Goal: Information Seeking & Learning: Find specific fact

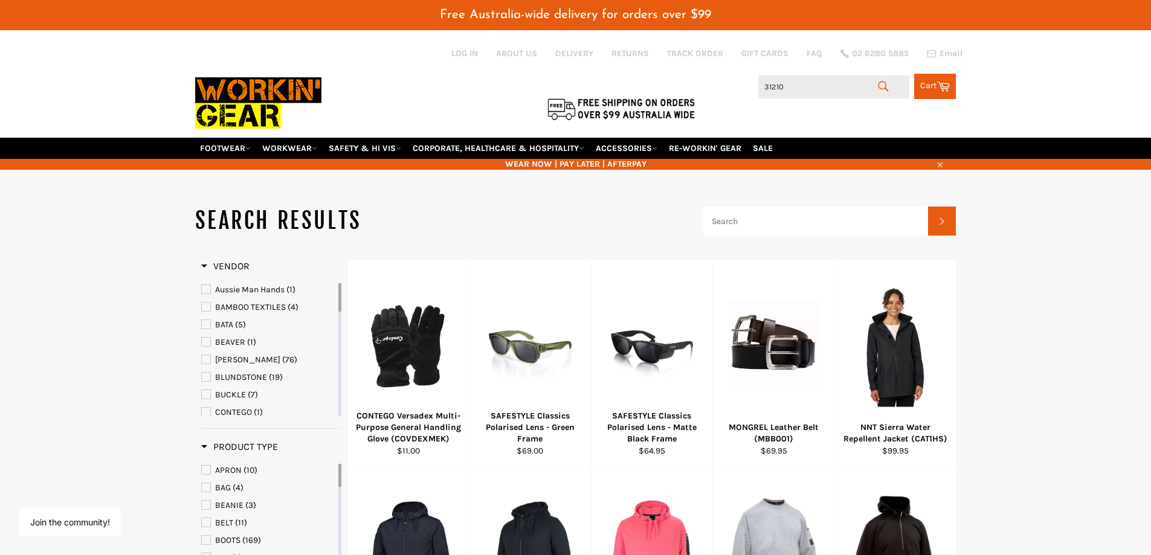
type input "312102"
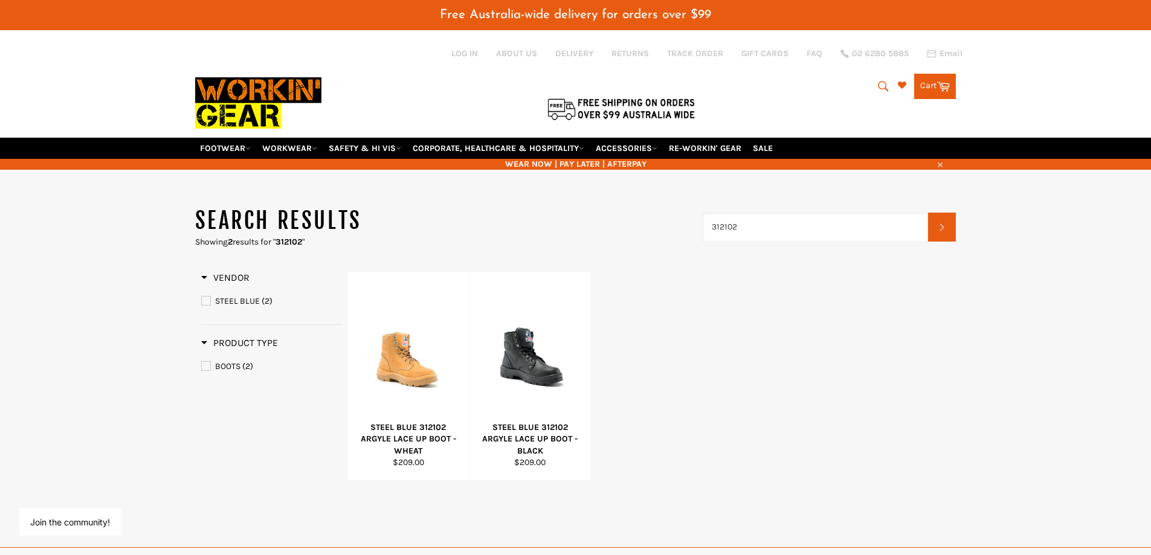
drag, startPoint x: 742, startPoint y: 227, endPoint x: 691, endPoint y: 227, distance: 50.7
click at [691, 227] on header "Search results Showing 2 results for " 312102 " 312102 Search" at bounding box center [575, 227] width 761 height 42
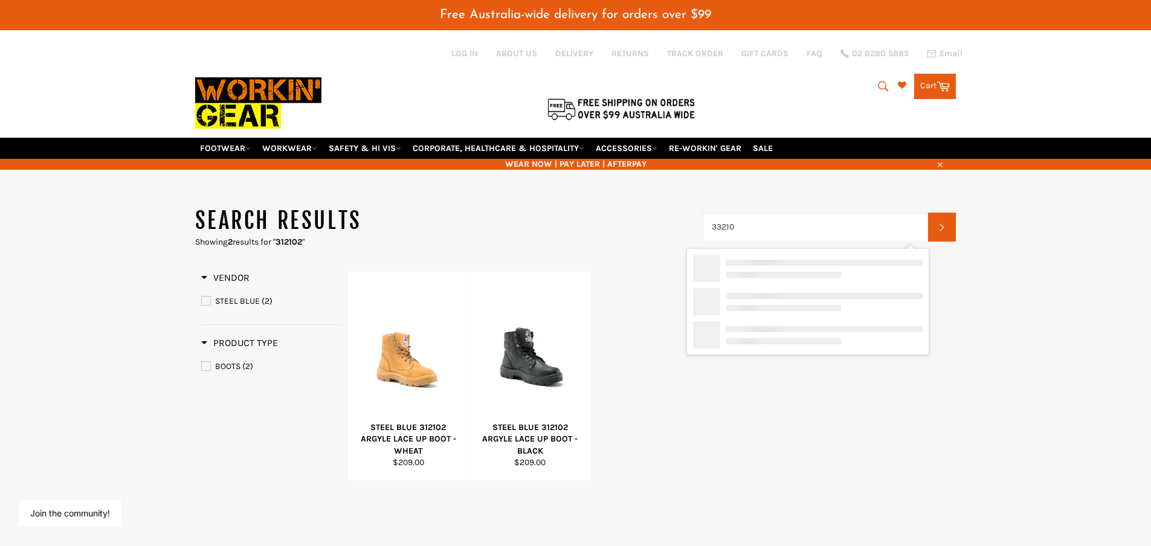
type input "332102"
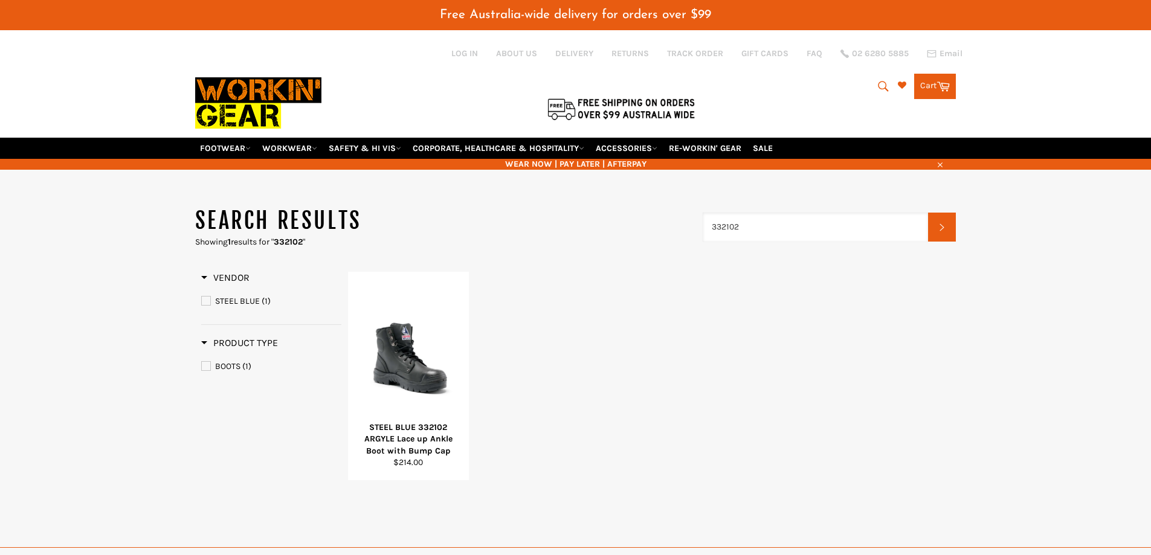
drag, startPoint x: 746, startPoint y: 224, endPoint x: 670, endPoint y: 224, distance: 76.1
click at [670, 224] on header "Search results Showing 1 results for " 332102 " 332102 Search" at bounding box center [575, 227] width 761 height 42
type input "312152"
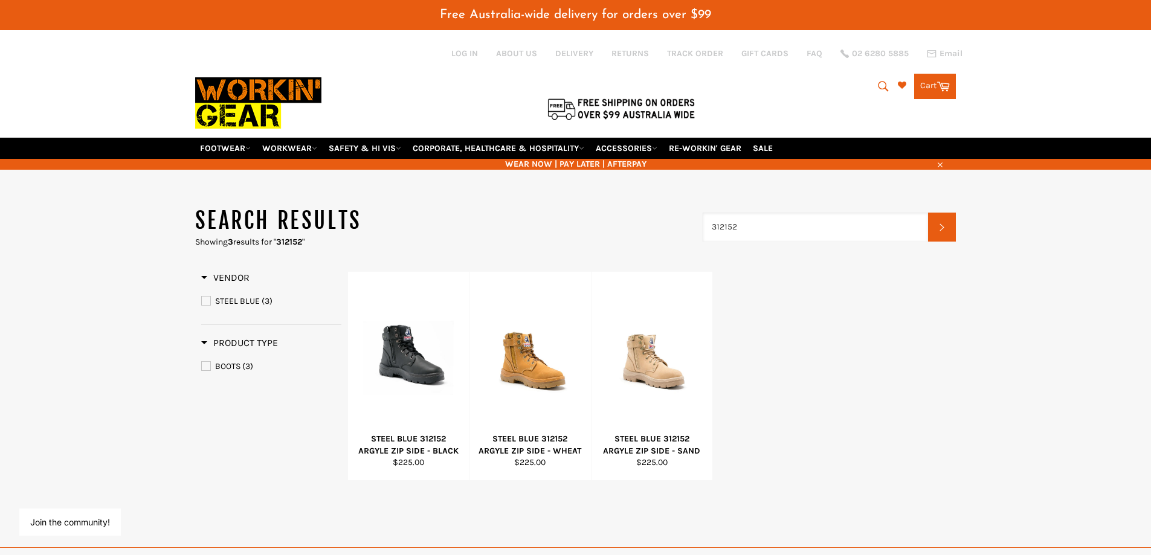
drag, startPoint x: 701, startPoint y: 228, endPoint x: 611, endPoint y: 228, distance: 90.0
click at [610, 227] on header "Search results Showing 3 results for " 312152 " 312152 Search" at bounding box center [575, 227] width 761 height 42
type input "332152"
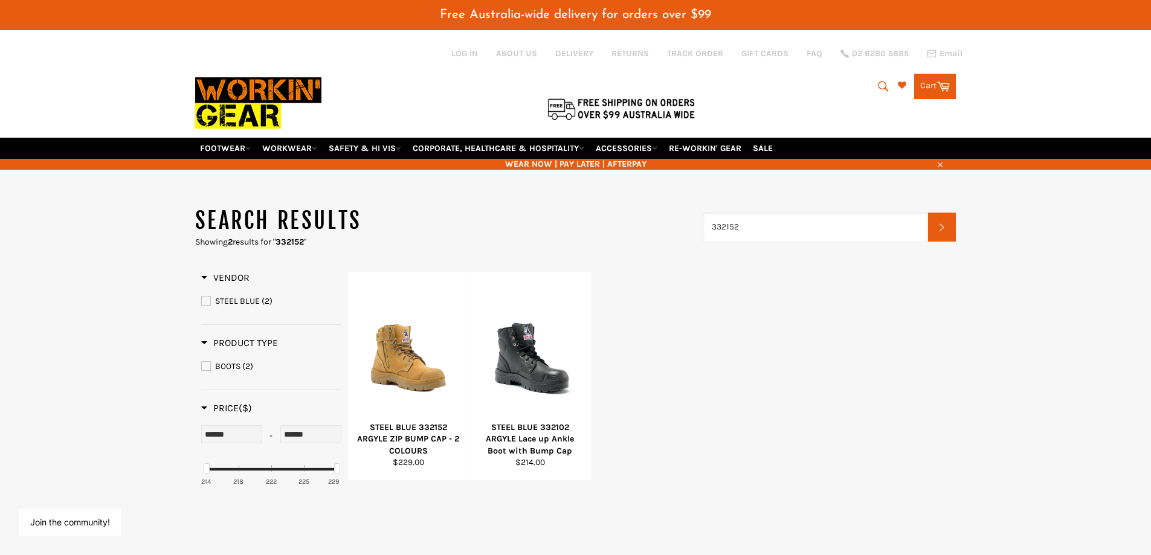
drag, startPoint x: 751, startPoint y: 232, endPoint x: 619, endPoint y: 228, distance: 131.8
click at [619, 228] on header "Search results Showing 2 results for " 332152 " 332152 Search" at bounding box center [575, 227] width 761 height 42
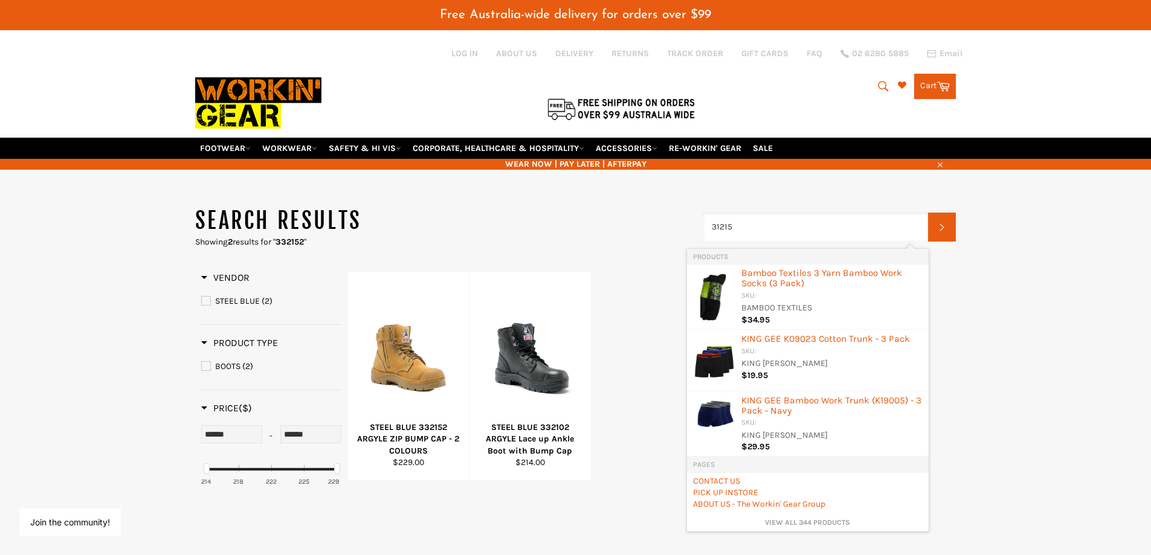
type input "312158"
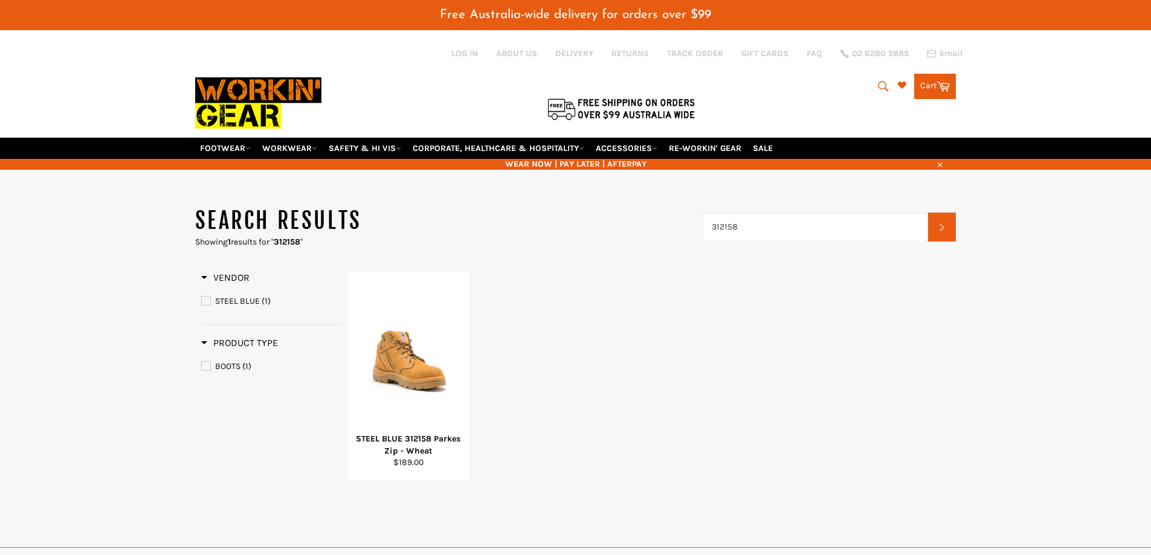
drag, startPoint x: 744, startPoint y: 230, endPoint x: 605, endPoint y: 227, distance: 139.0
click at [605, 227] on header "Search results Showing 1 results for " 312158 " 312158 Search" at bounding box center [575, 227] width 761 height 42
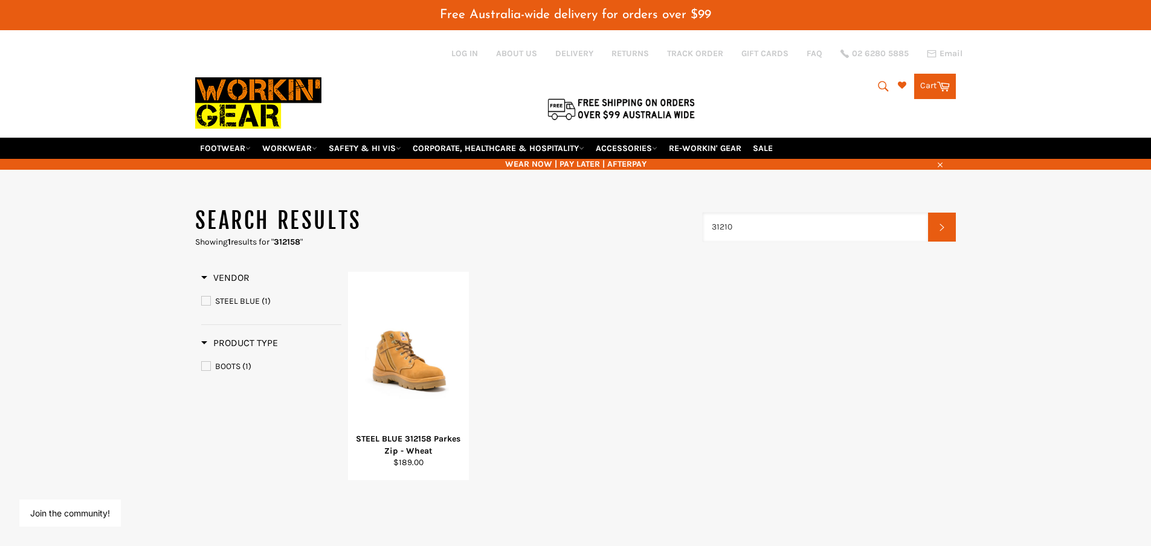
type input "312101"
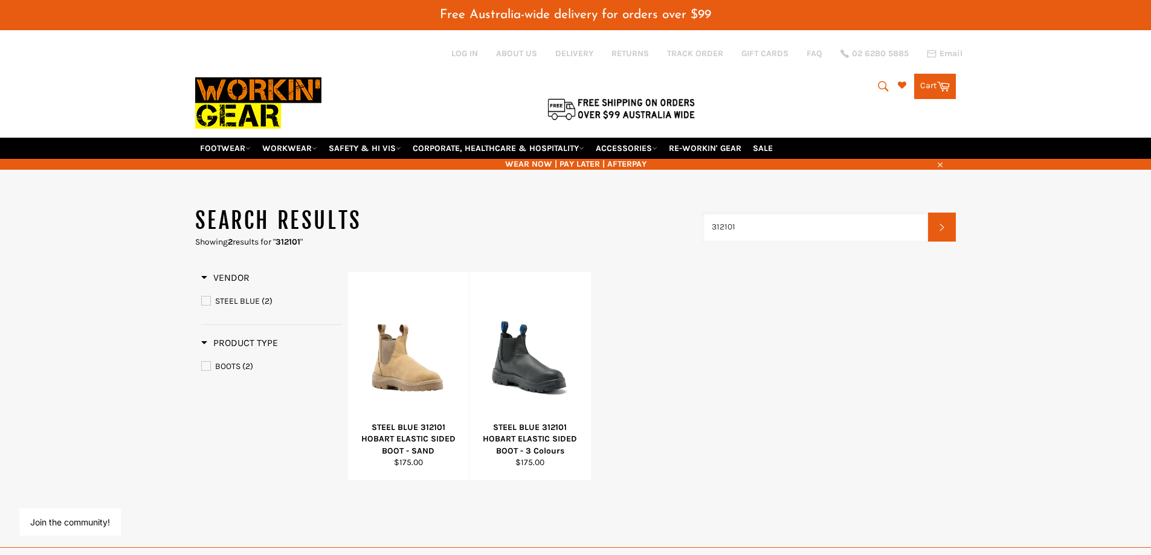
drag, startPoint x: 720, startPoint y: 227, endPoint x: 626, endPoint y: 231, distance: 94.4
click at [624, 227] on header "Search results Showing 2 results for " 312101 " 312101 Search" at bounding box center [575, 227] width 761 height 42
type input "512702"
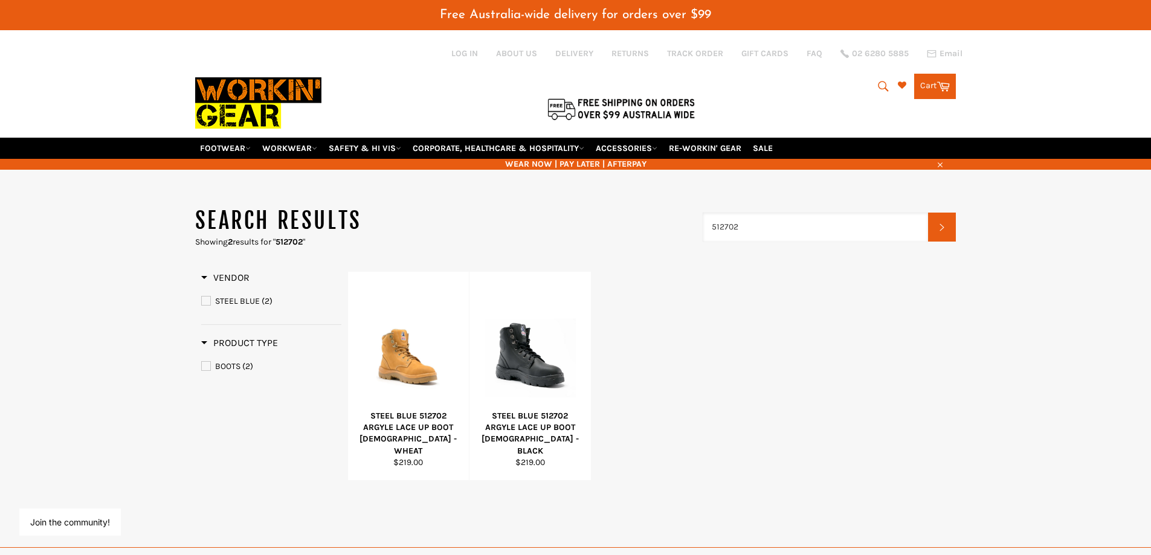
drag, startPoint x: 738, startPoint y: 228, endPoint x: 654, endPoint y: 229, distance: 84.0
click at [654, 229] on header "Search results Showing 2 results for " 512702 " 512702 Search" at bounding box center [575, 227] width 761 height 42
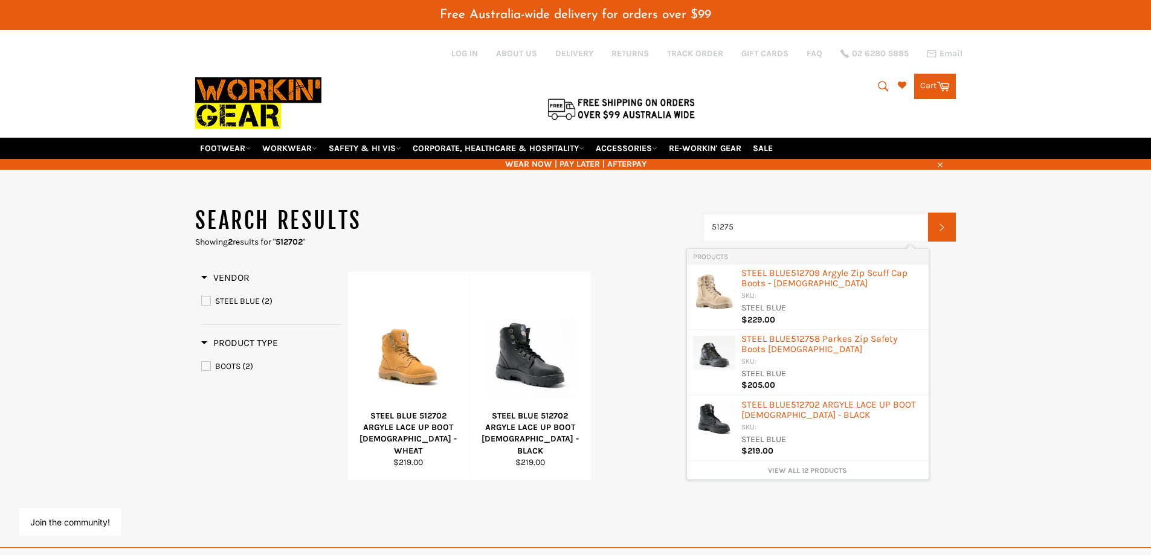
type input "512758"
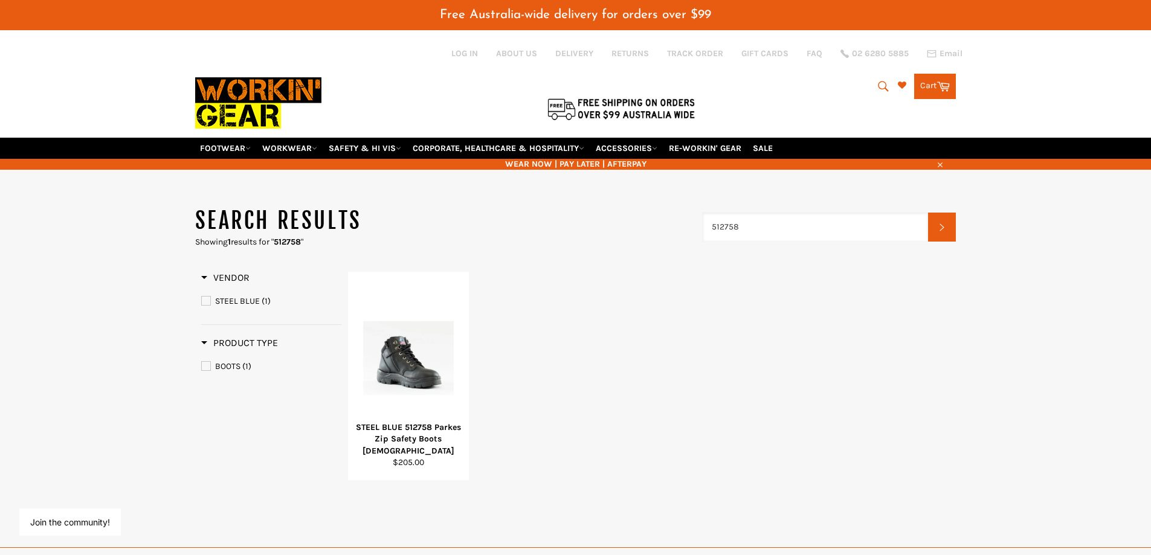
click at [745, 227] on input "512758" at bounding box center [816, 227] width 226 height 29
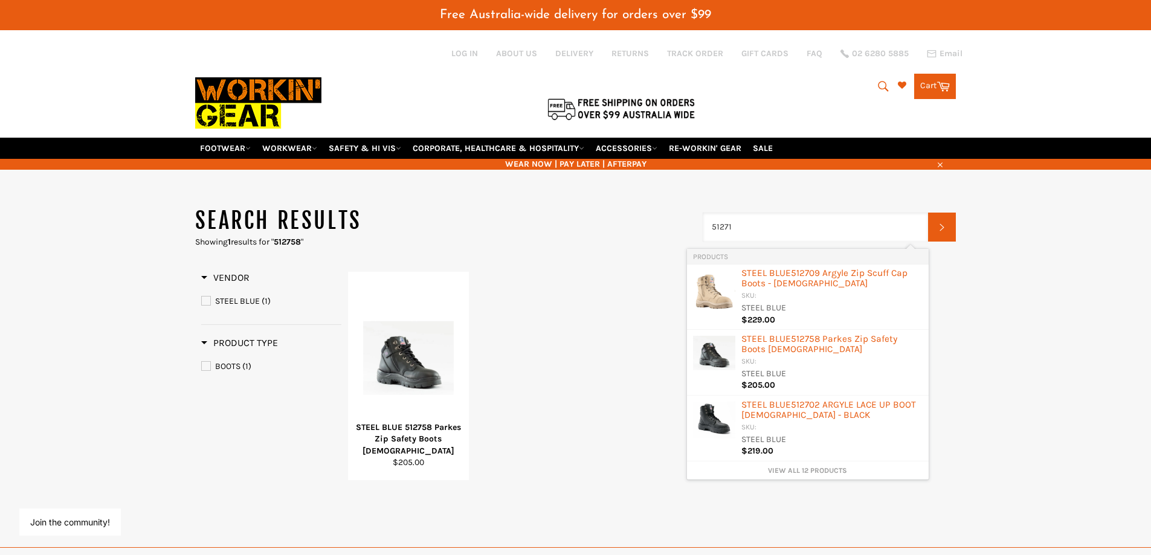
type input "512719"
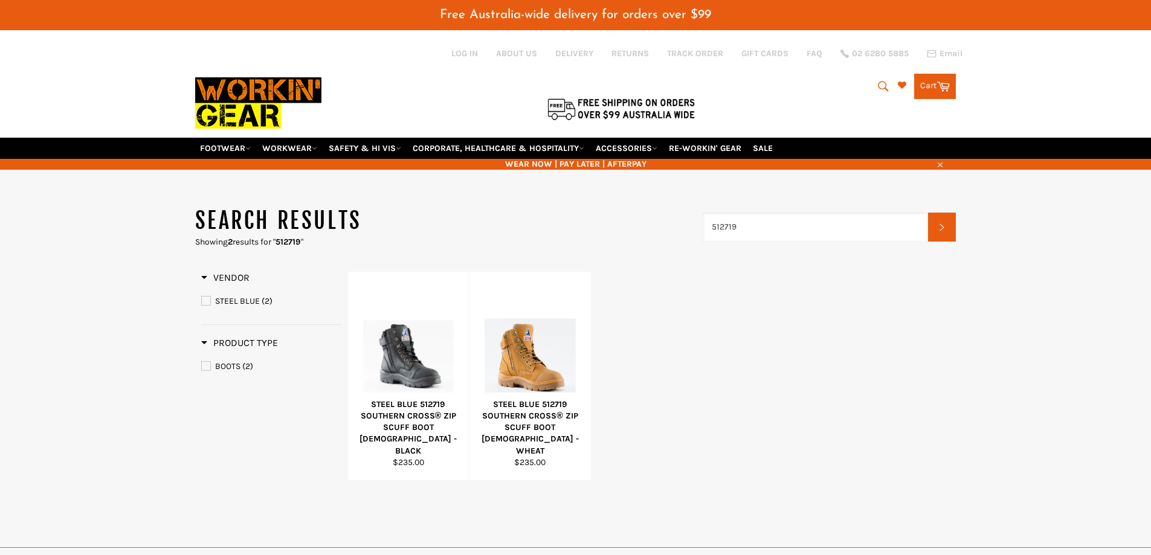
drag, startPoint x: 730, startPoint y: 222, endPoint x: 643, endPoint y: 218, distance: 86.5
click at [639, 222] on header "Search results Showing 2 results for " 512719 " 512719 Search" at bounding box center [575, 227] width 761 height 42
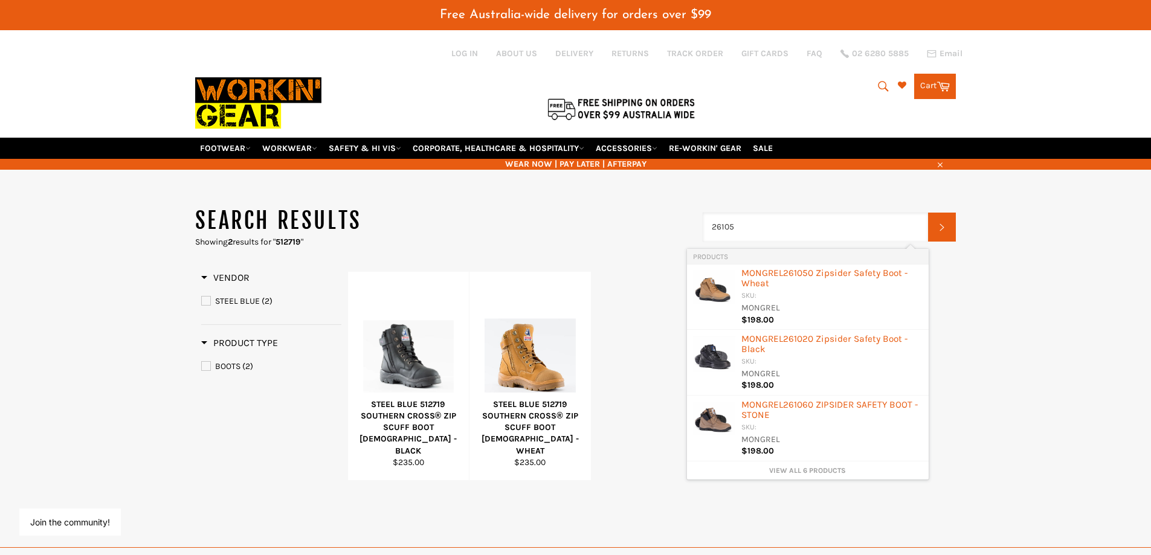
type input "261050"
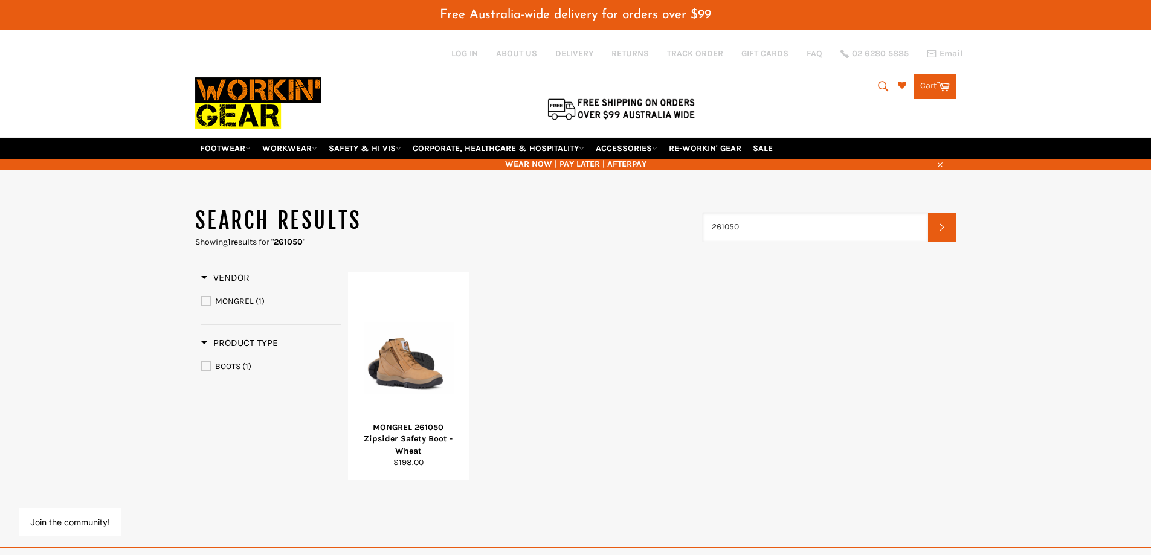
drag, startPoint x: 665, startPoint y: 230, endPoint x: 620, endPoint y: 240, distance: 45.9
click at [613, 228] on header "Search results Showing 1 results for " 261050 " 261050 Search" at bounding box center [575, 227] width 761 height 42
type input "561060"
drag, startPoint x: 750, startPoint y: 179, endPoint x: 674, endPoint y: 181, distance: 75.5
click at [674, 181] on div "Search results Showing 1 results for " 561060 " 561060 Search Refine By Vendor …" at bounding box center [575, 563] width 1151 height 787
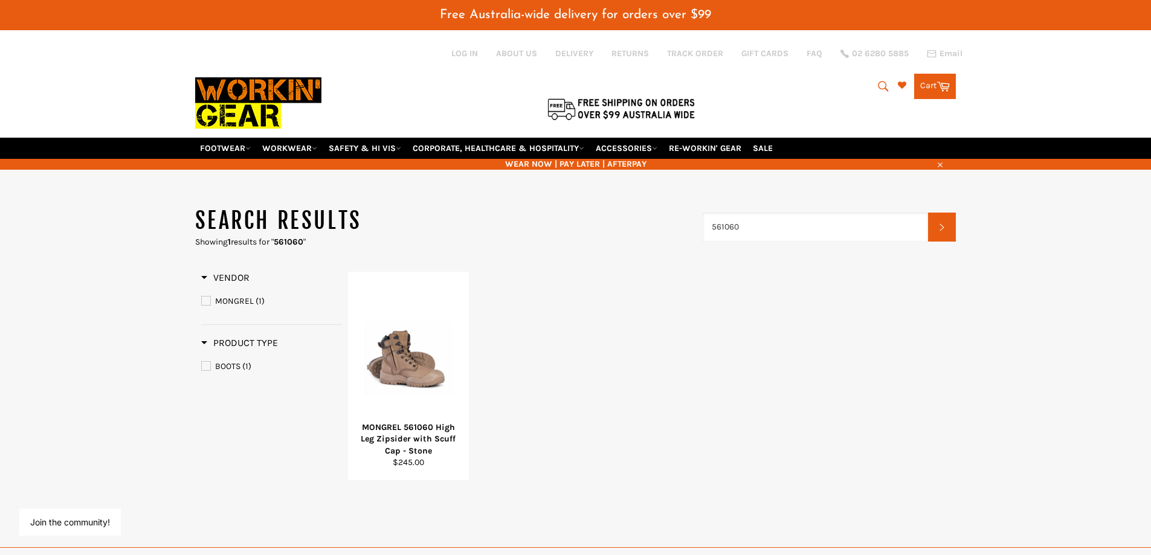
click at [809, 228] on input "561060" at bounding box center [816, 227] width 226 height 29
drag, startPoint x: 756, startPoint y: 225, endPoint x: 607, endPoint y: 224, distance: 149.2
click at [609, 224] on header "Search results Showing 1 results for " 561060 " 561060 Search" at bounding box center [575, 227] width 761 height 42
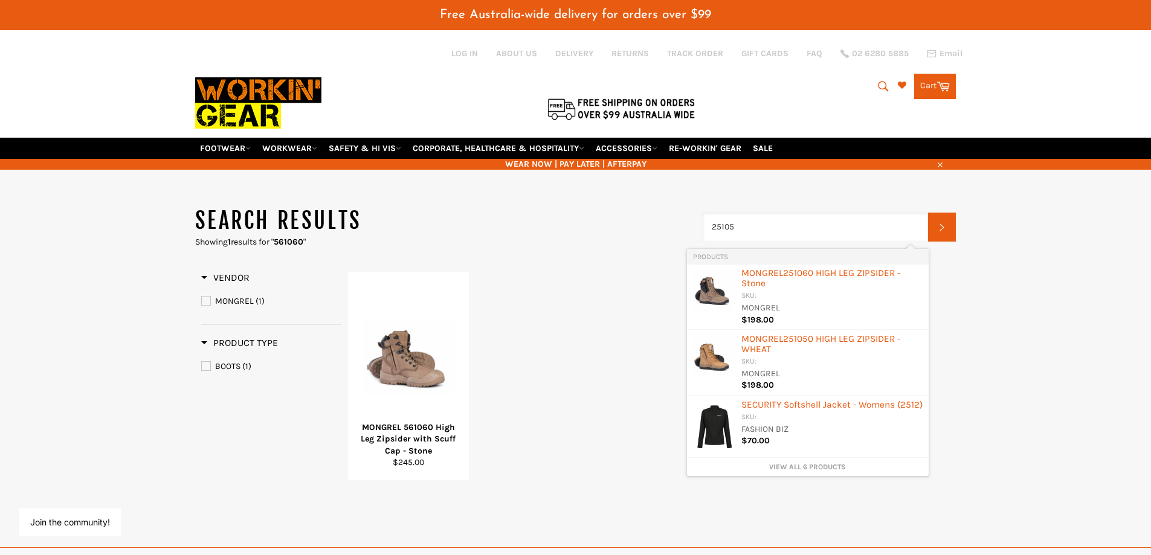
type input "251050"
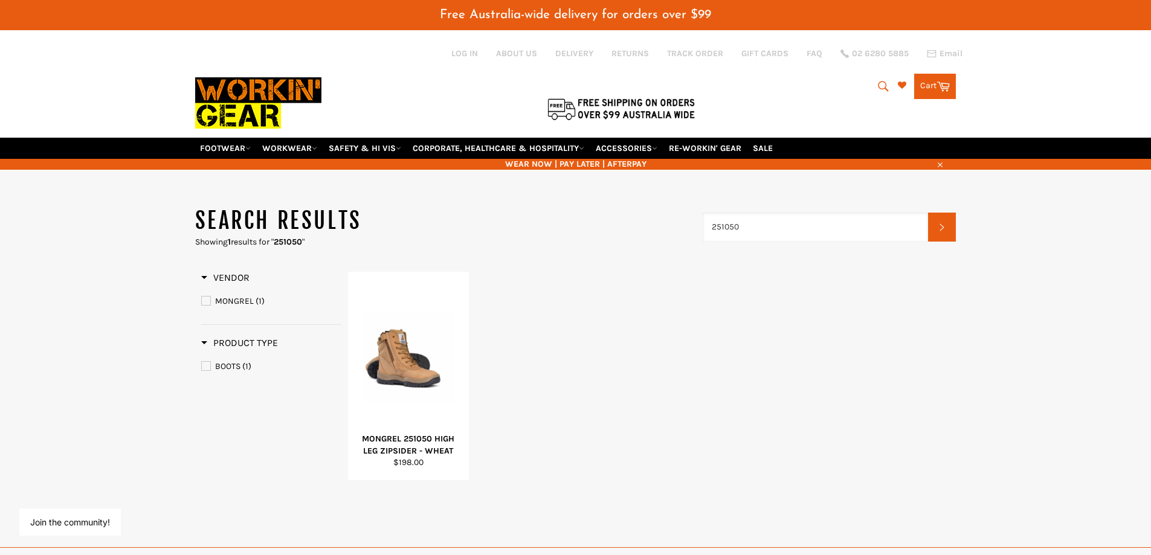
drag, startPoint x: 740, startPoint y: 225, endPoint x: 639, endPoint y: 225, distance: 100.9
click at [639, 225] on header "Search results Showing 1 results for " 251050 " 251050 Search" at bounding box center [575, 227] width 761 height 42
type input "461050"
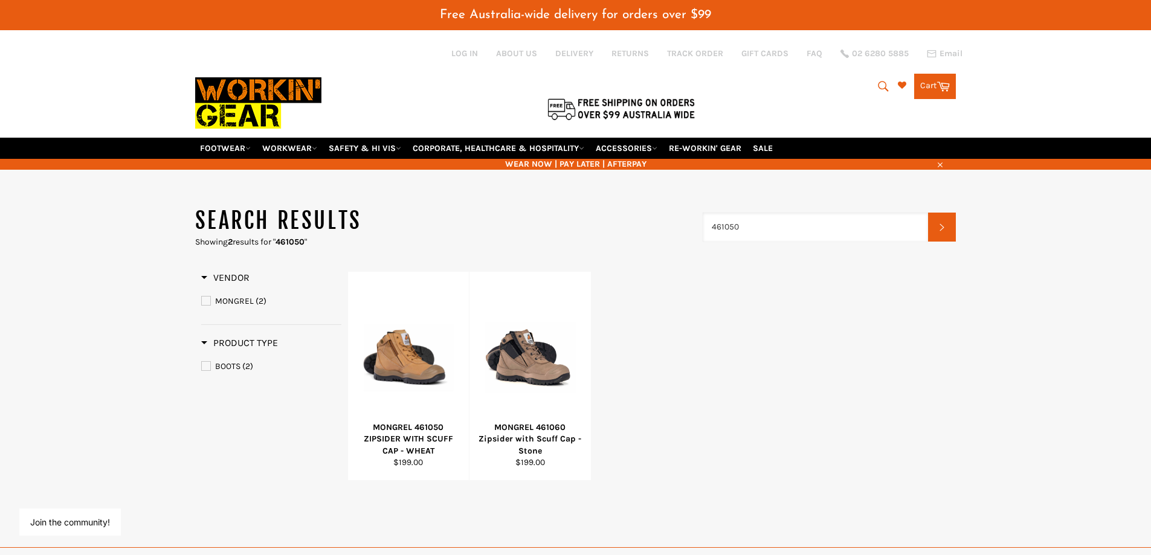
drag, startPoint x: 753, startPoint y: 233, endPoint x: 619, endPoint y: 228, distance: 133.6
click at [619, 228] on header "Search results Showing 2 results for " 461050 " 461050 Search" at bounding box center [575, 227] width 761 height 42
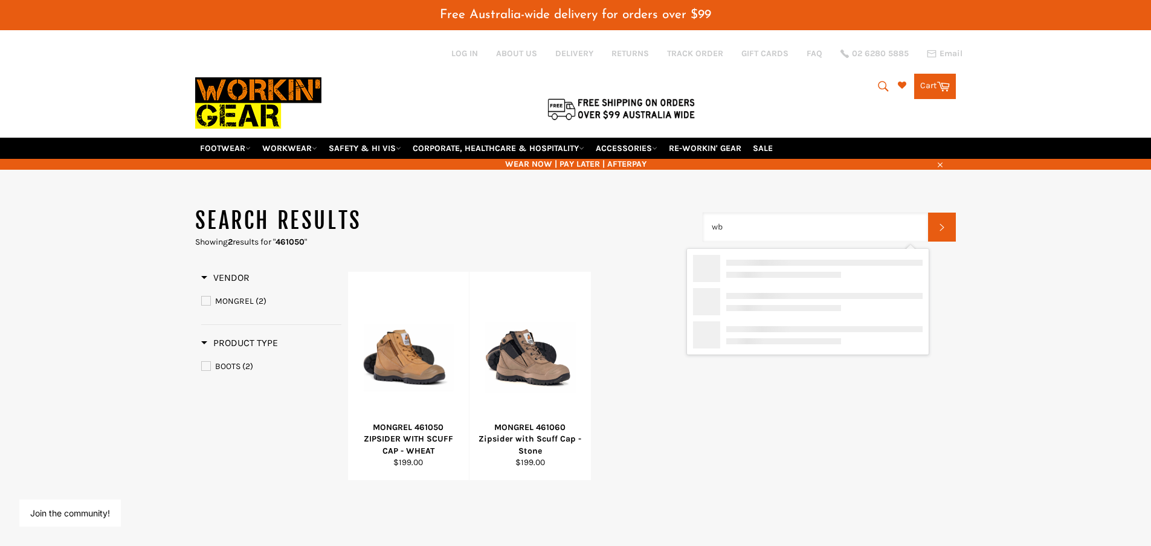
type input "wb3"
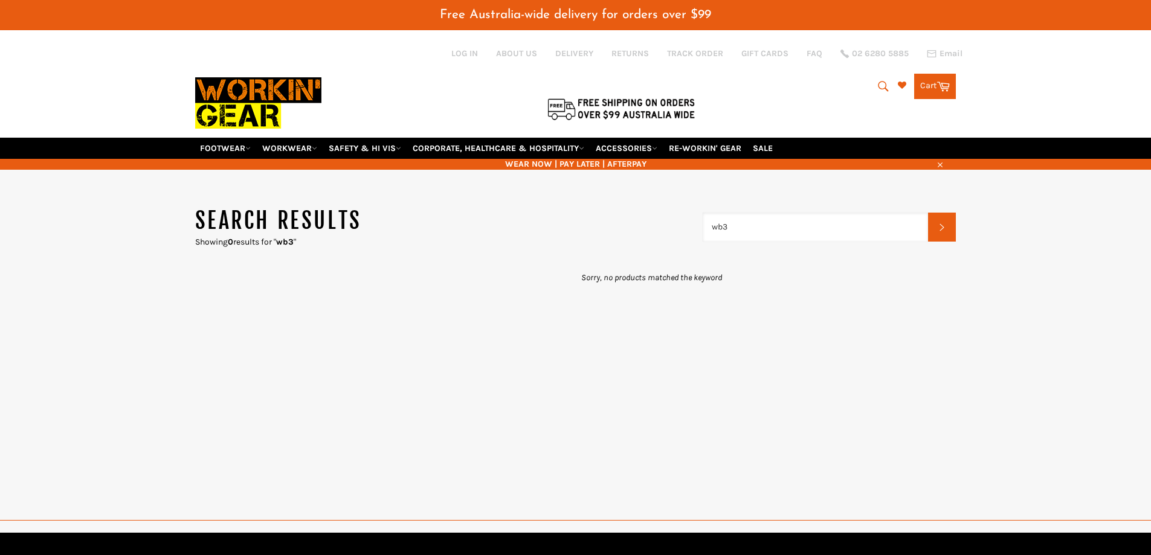
click at [721, 226] on input "wb3" at bounding box center [816, 227] width 226 height 29
type input "wb-3"
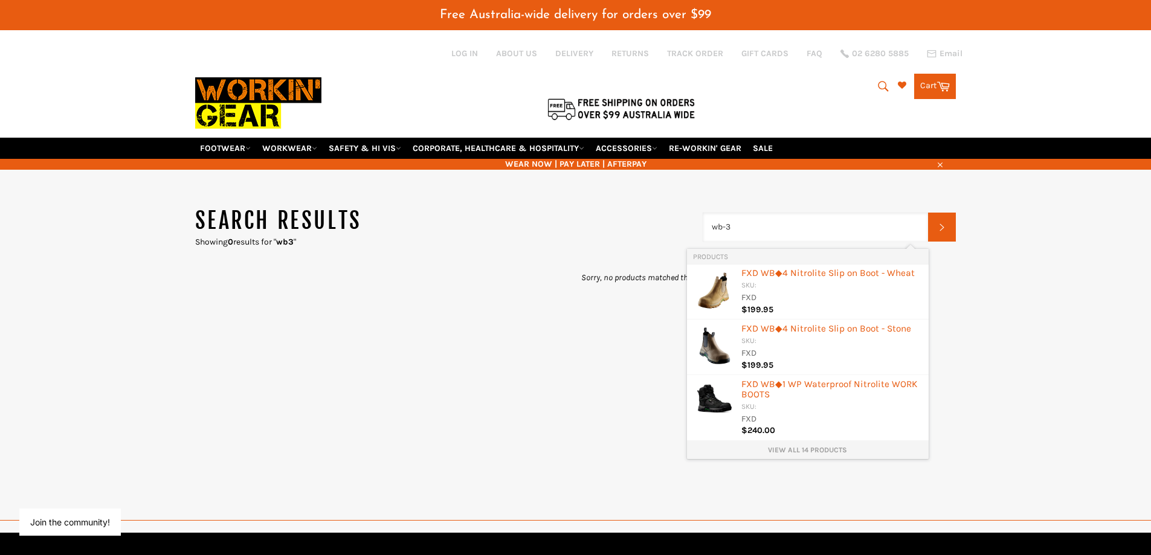
click at [831, 448] on link "View all 14 products" at bounding box center [808, 450] width 230 height 10
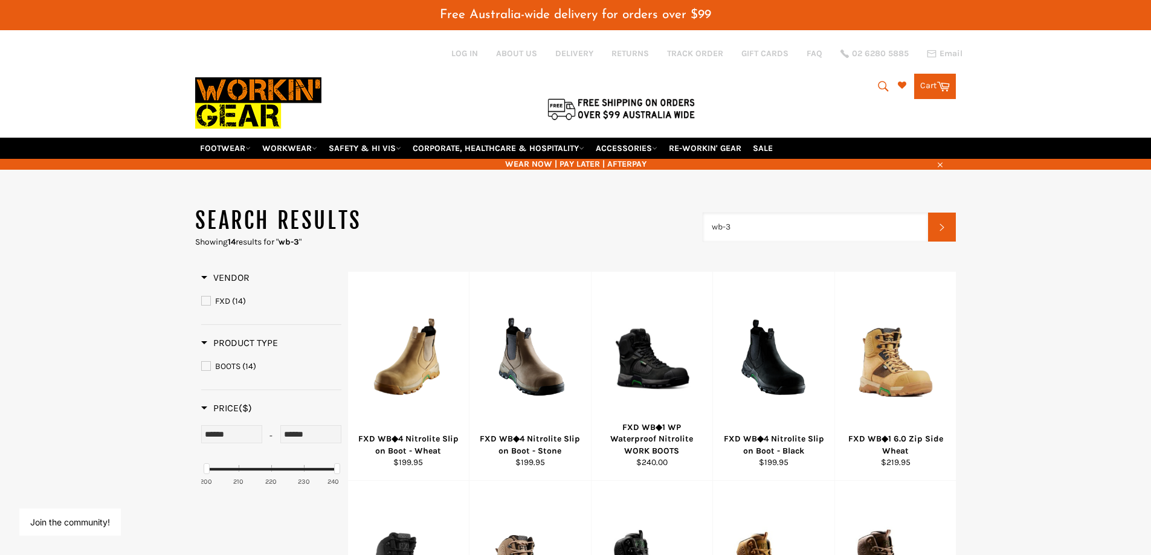
drag, startPoint x: 730, startPoint y: 227, endPoint x: 688, endPoint y: 230, distance: 42.4
click at [687, 231] on header "Search results Showing 14 results for " wb-3 " wb-3 Search" at bounding box center [575, 227] width 761 height 42
type input "8550"
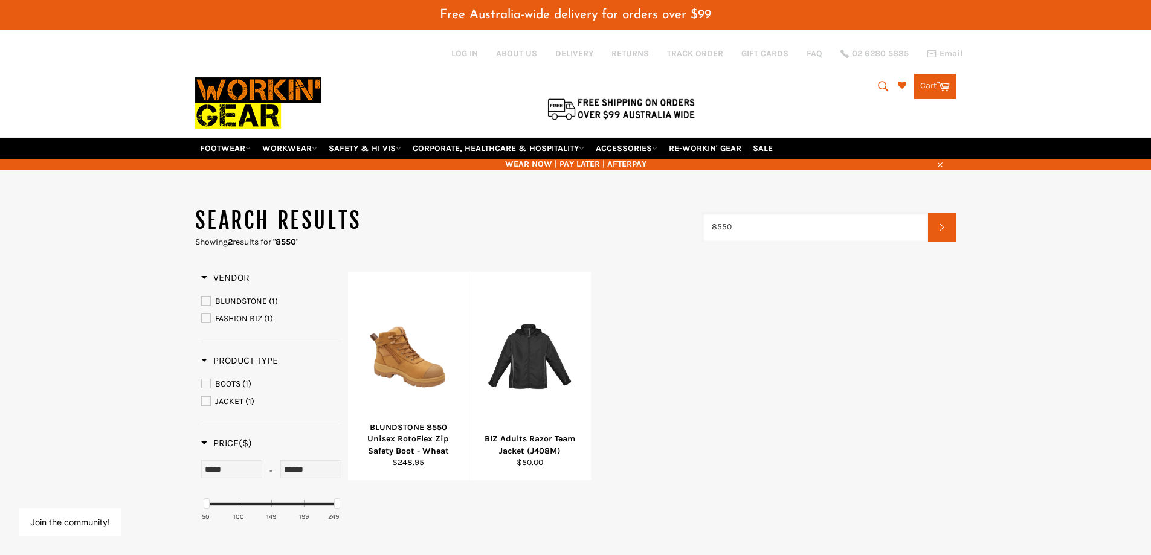
drag, startPoint x: 747, startPoint y: 227, endPoint x: 620, endPoint y: 225, distance: 126.9
click at [624, 227] on header "Search results Showing 2 results for " 8550 " 8550 Search" at bounding box center [575, 227] width 761 height 42
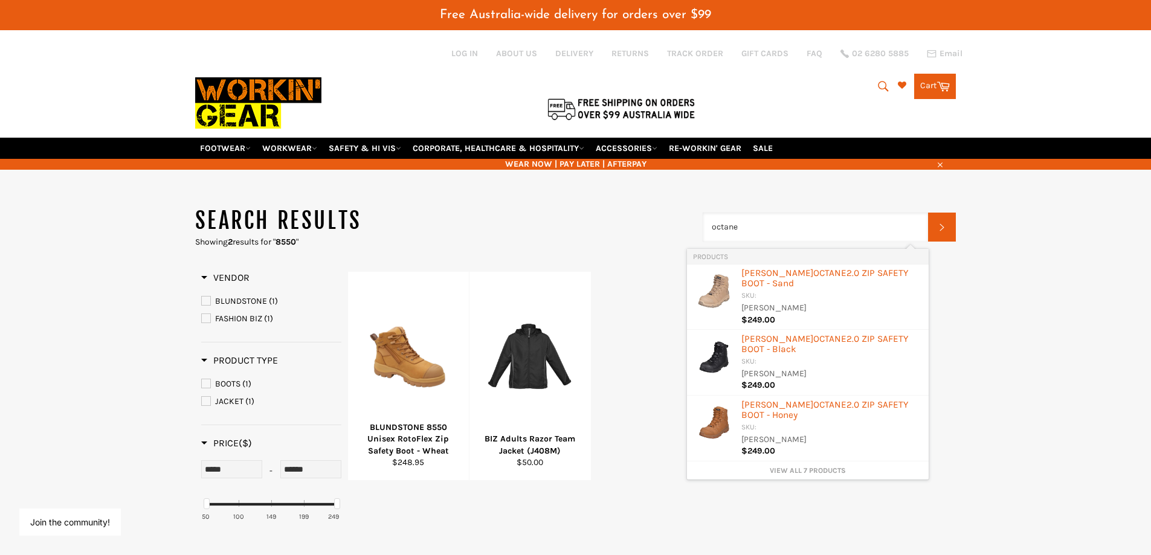
type input "octane"
